Goal: Transaction & Acquisition: Purchase product/service

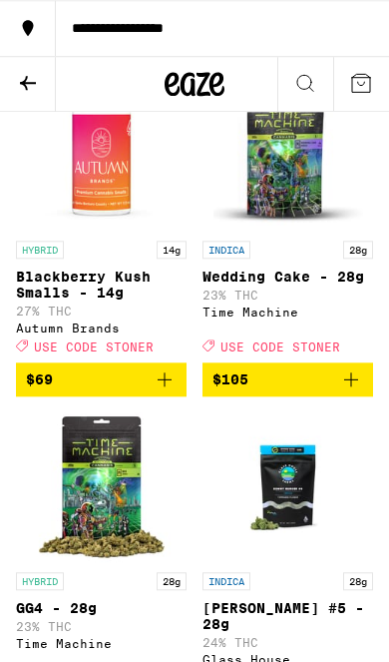
scroll to position [2095, 0]
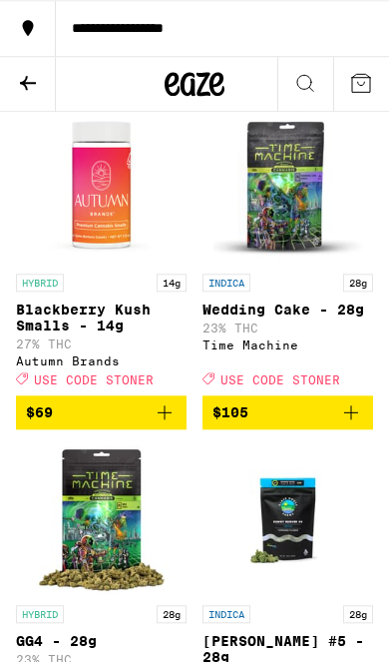
click at [177, 429] on button "$69" at bounding box center [101, 412] width 171 height 34
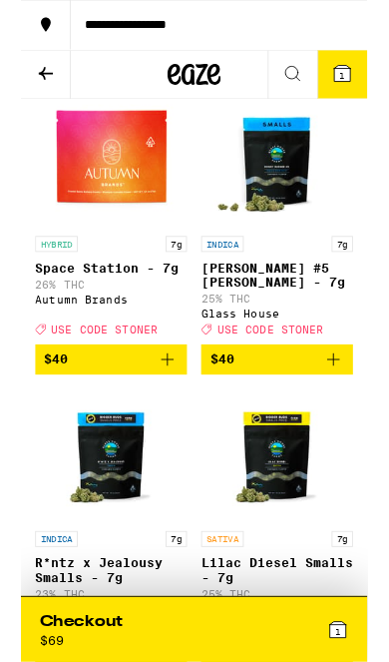
scroll to position [793, 0]
click at [345, 415] on icon "Add to bag" at bounding box center [351, 403] width 24 height 24
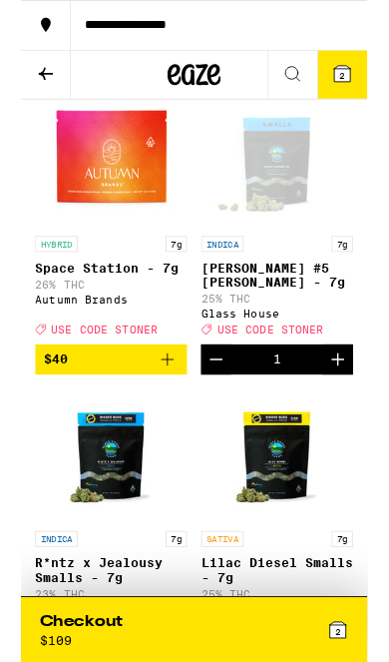
click at [173, 415] on icon "Add to bag" at bounding box center [165, 403] width 24 height 24
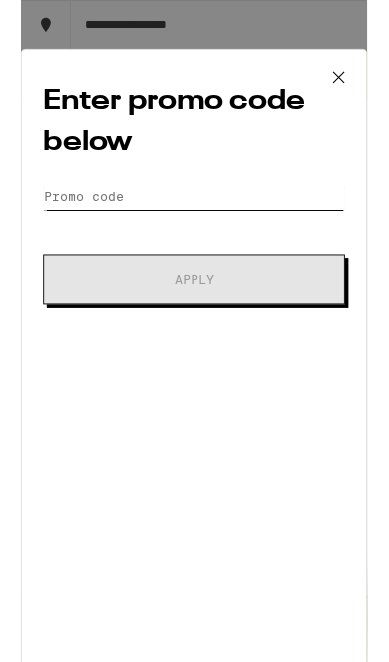
click at [218, 229] on input "Promo Code" at bounding box center [194, 221] width 339 height 30
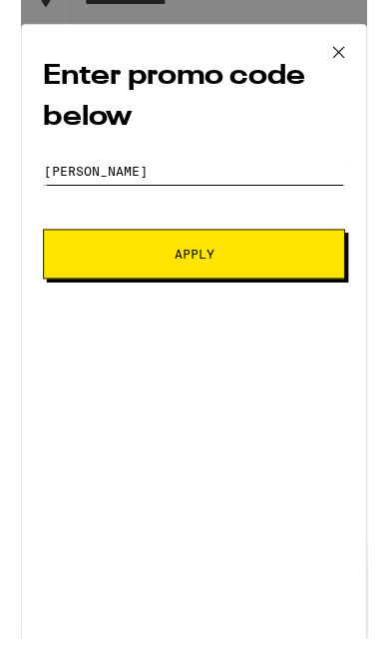
type input "[PERSON_NAME]"
click at [243, 301] on button "Apply" at bounding box center [194, 313] width 339 height 56
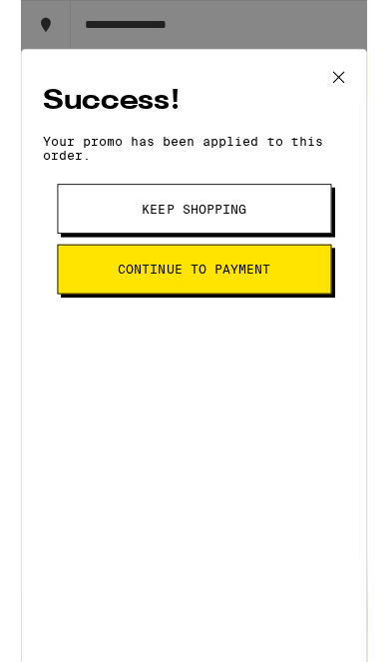
click at [273, 319] on button "Continue to payment" at bounding box center [195, 302] width 308 height 56
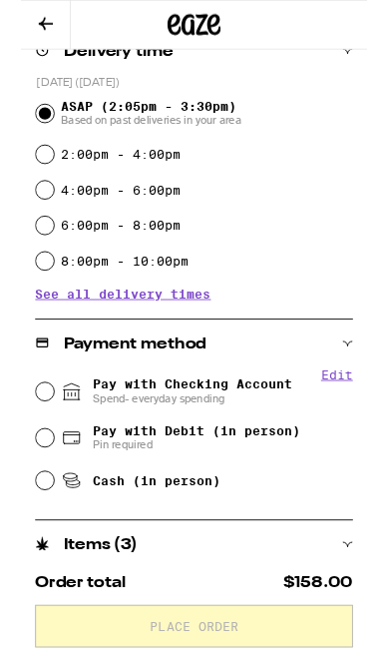
scroll to position [434, 0]
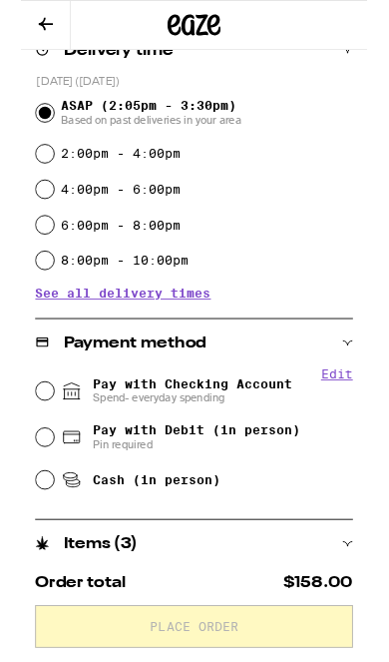
click at [22, 447] on input "Pay with Checking Account Spend- everyday spending" at bounding box center [27, 439] width 20 height 20
radio input "true"
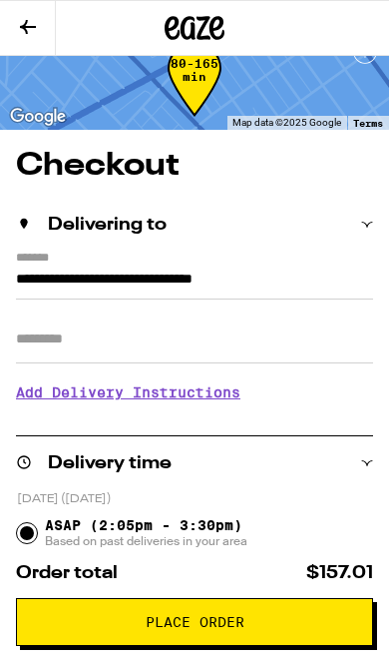
scroll to position [0, 0]
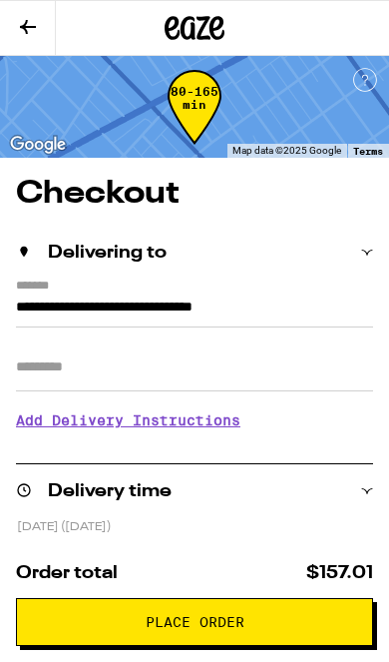
click at [19, 15] on icon at bounding box center [28, 27] width 24 height 24
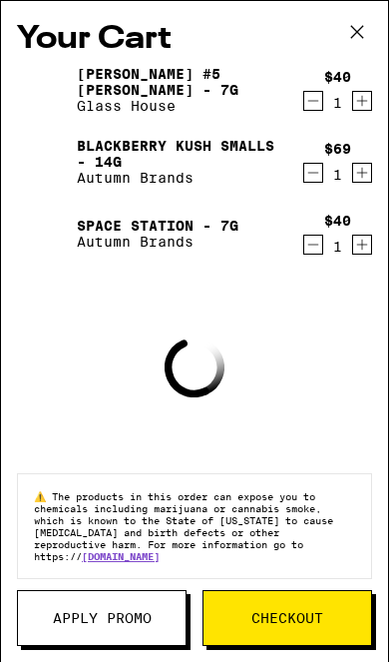
click at [112, 622] on span "Apply Promo" at bounding box center [102, 618] width 99 height 14
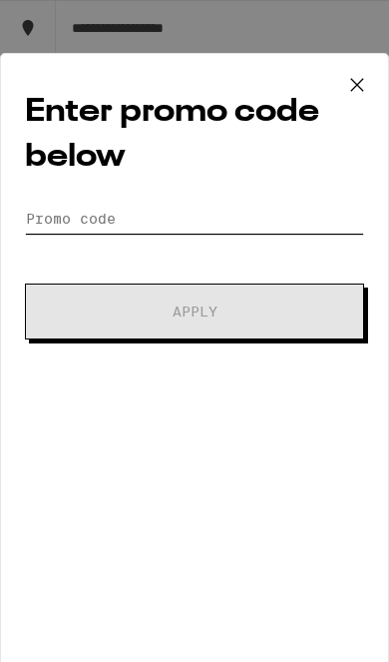
click at [48, 222] on input "Promo Code" at bounding box center [194, 219] width 339 height 30
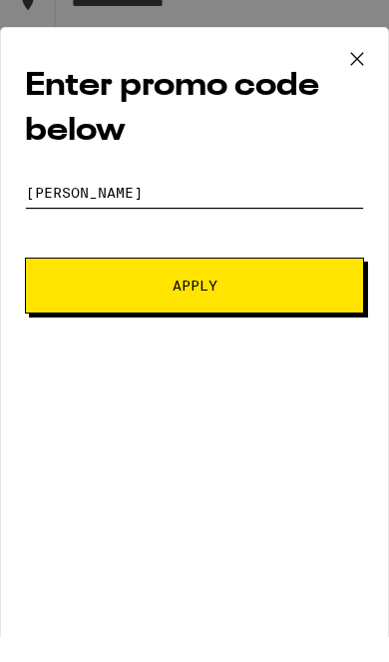
type input "[PERSON_NAME]"
click at [80, 301] on button "Apply" at bounding box center [194, 311] width 339 height 56
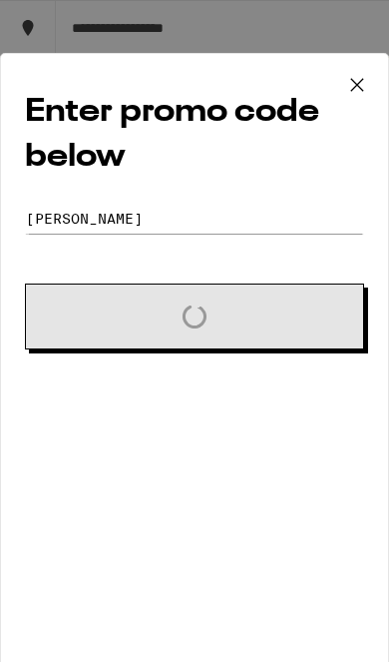
scroll to position [26, 0]
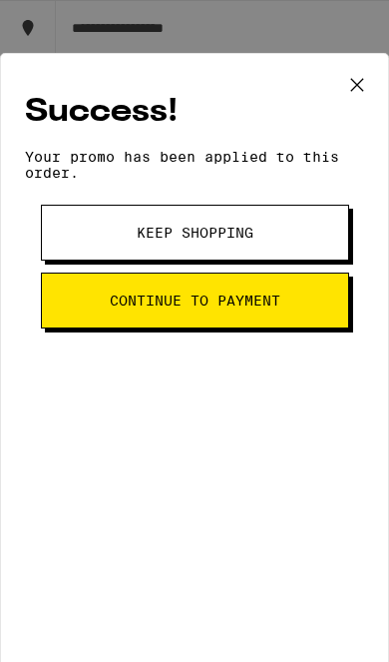
click at [77, 322] on button "Continue to payment" at bounding box center [195, 300] width 308 height 56
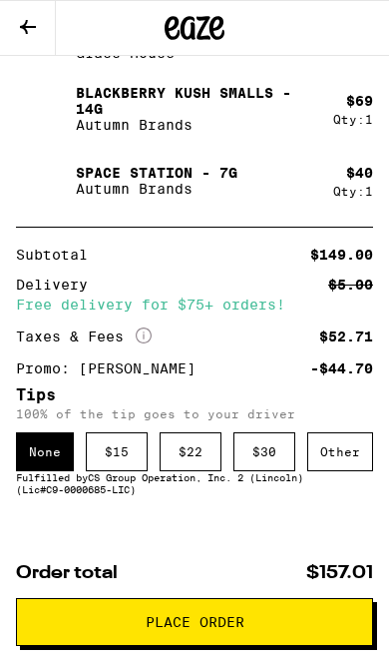
scroll to position [1187, 0]
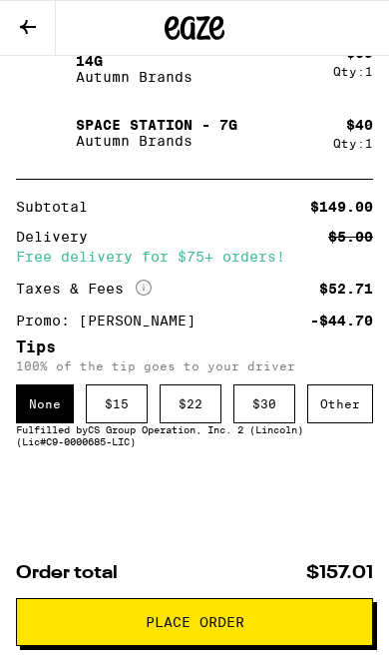
click at [128, 408] on div "$ 15" at bounding box center [117, 403] width 62 height 39
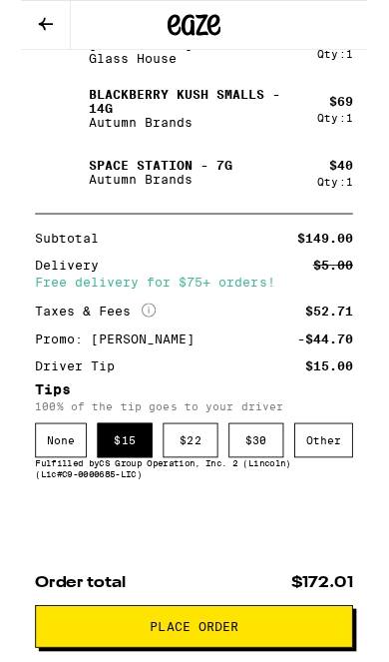
scroll to position [1135, 0]
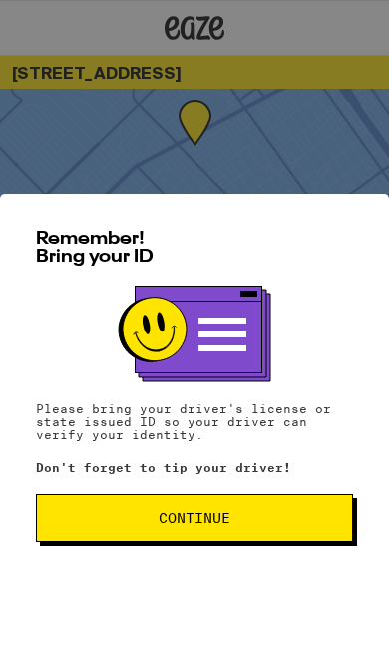
click at [252, 495] on button "Continue" at bounding box center [194, 518] width 317 height 48
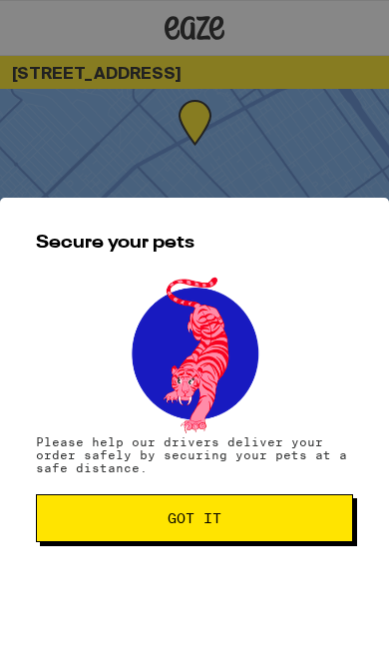
click at [271, 523] on span "Got it" at bounding box center [194, 518] width 283 height 14
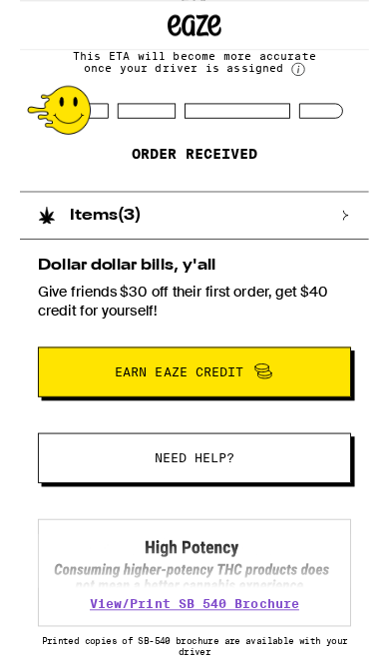
scroll to position [234, 0]
